Goal: Register for event/course

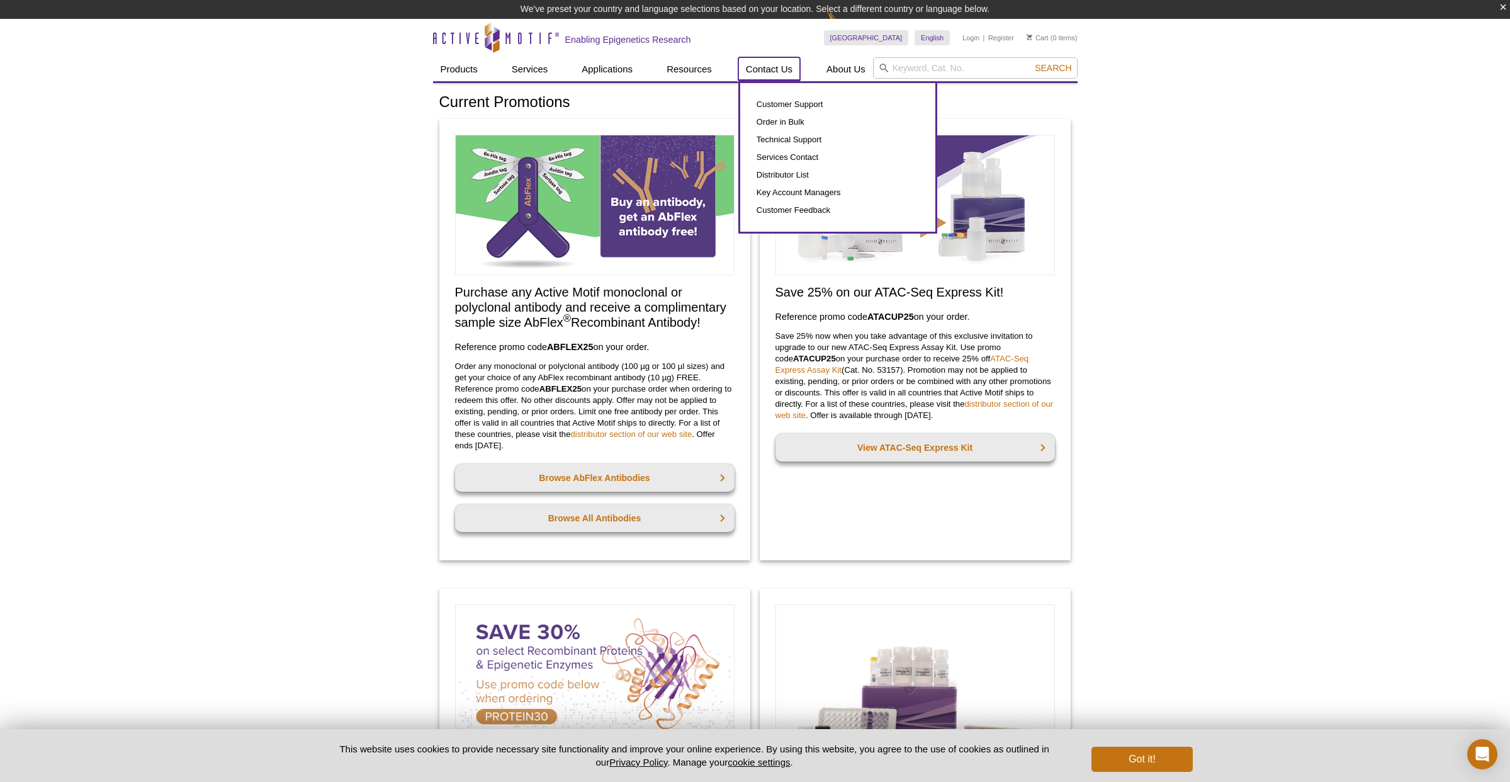
click at [782, 70] on link "Contact Us" at bounding box center [769, 69] width 62 height 24
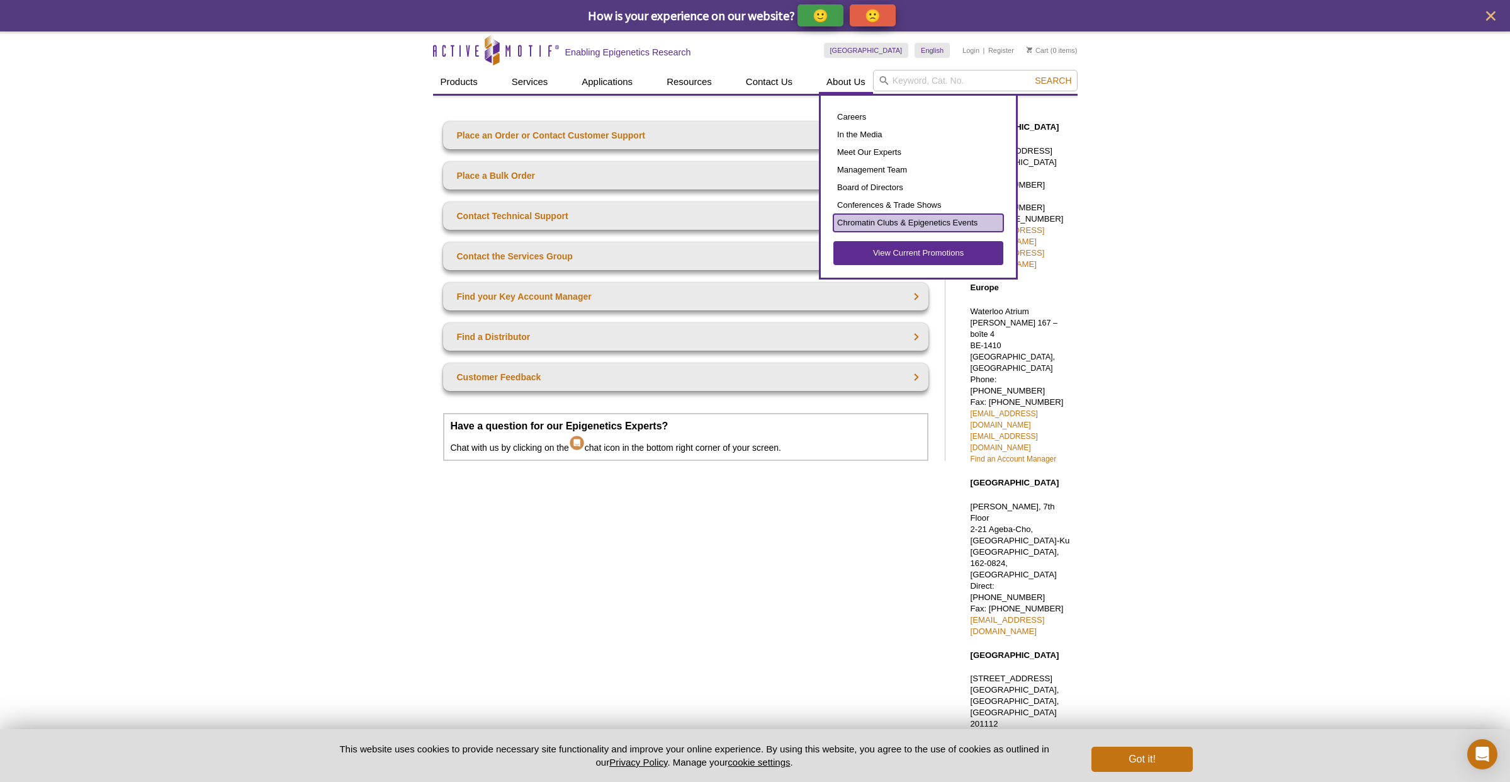
click at [878, 225] on link "Chromatin Clubs & Epigenetics Events" at bounding box center [918, 223] width 170 height 18
click at [878, 222] on link "Chromatin Clubs & Epigenetics Events" at bounding box center [918, 223] width 170 height 18
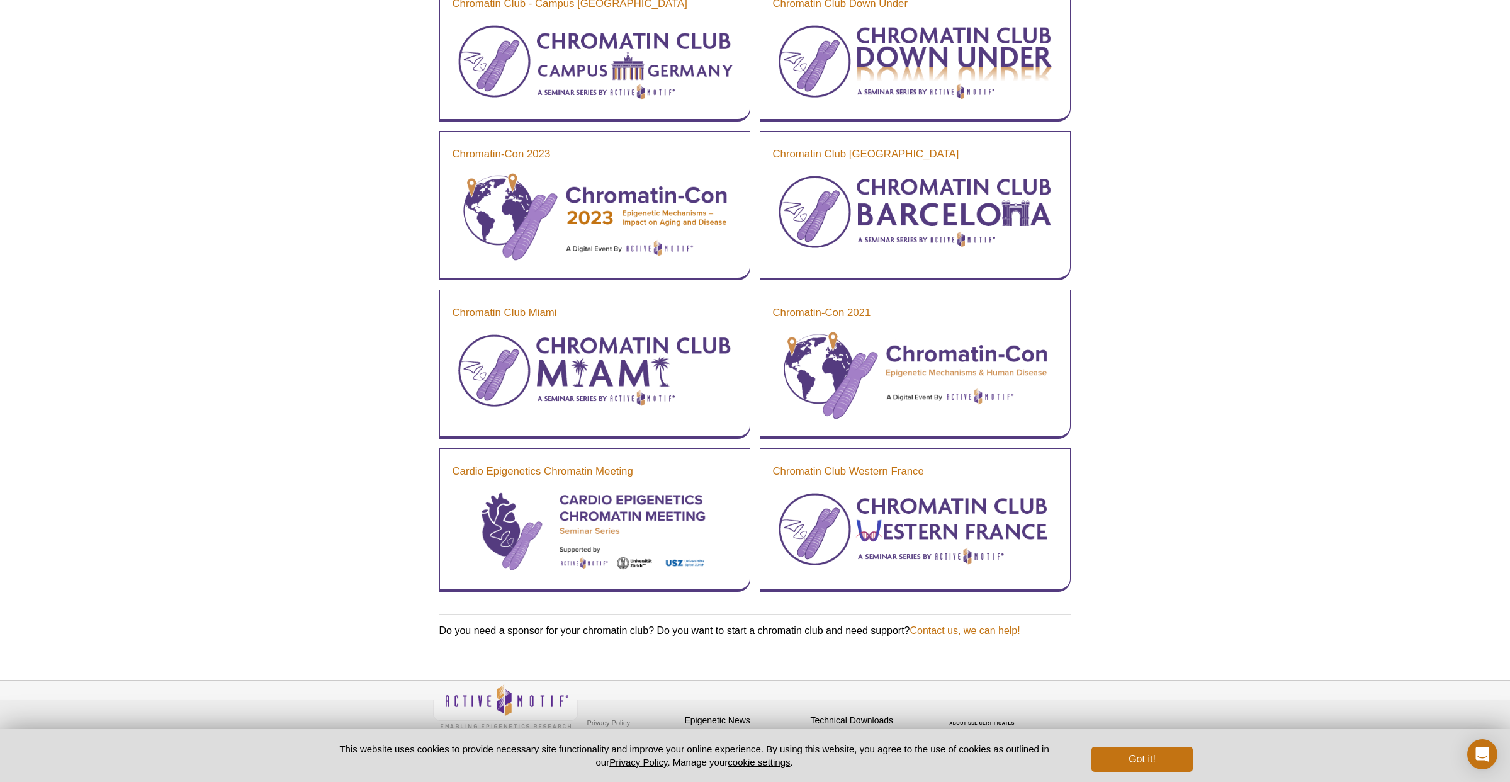
scroll to position [1014, 0]
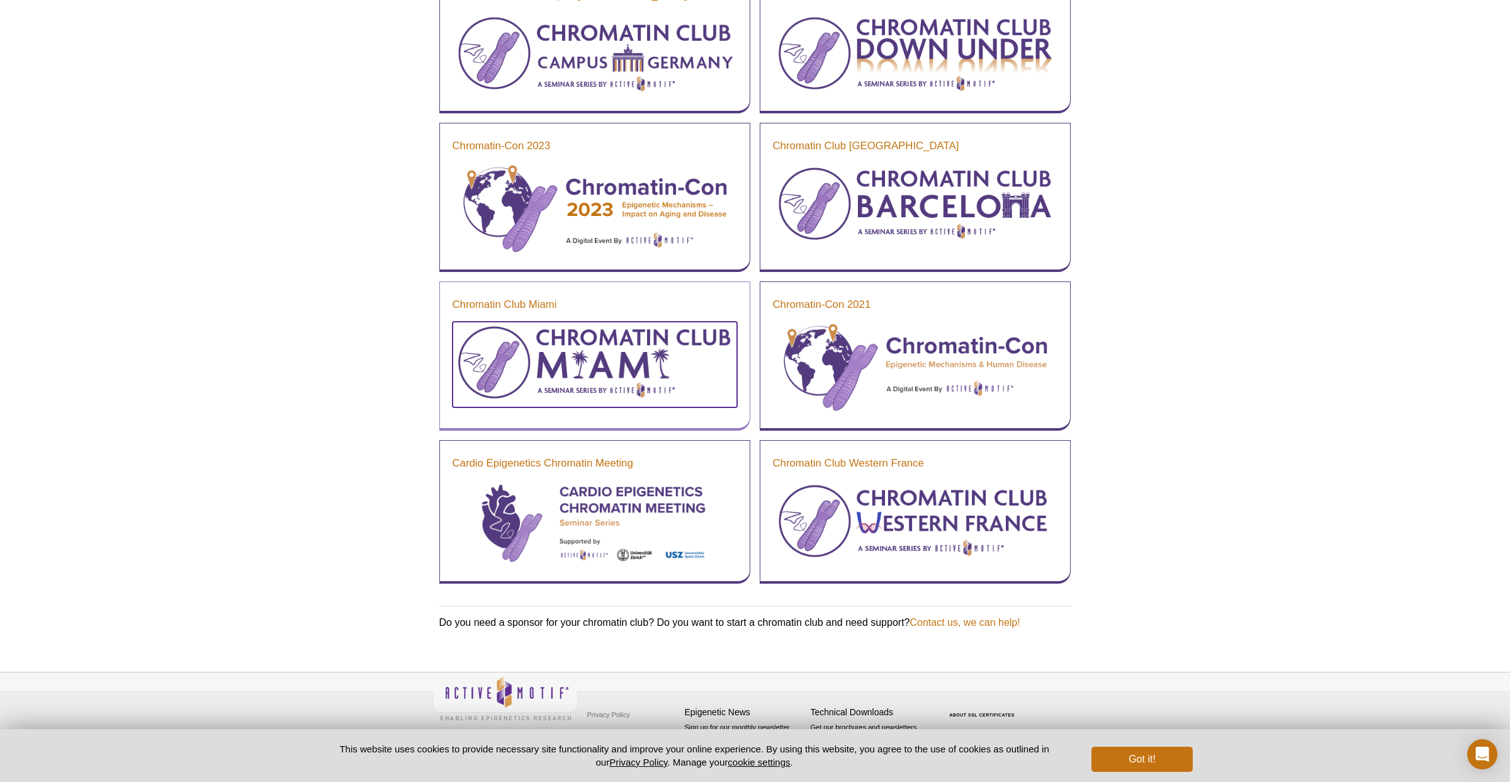
click at [566, 347] on img at bounding box center [594, 363] width 284 height 82
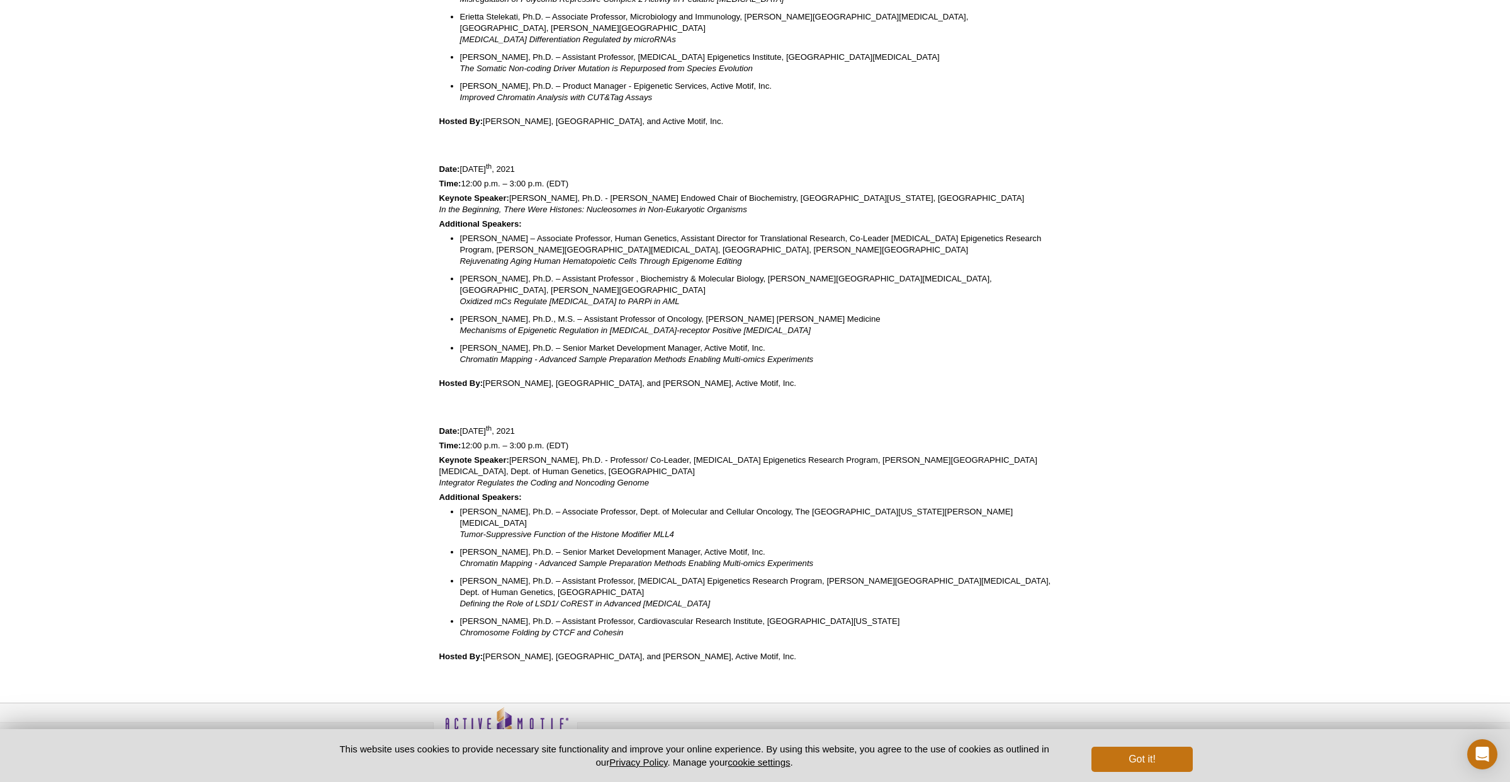
scroll to position [869, 0]
